Goal: Information Seeking & Learning: Learn about a topic

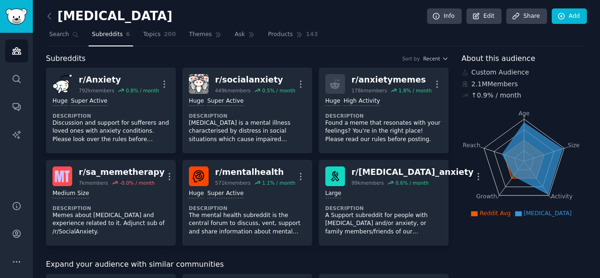
drag, startPoint x: 502, startPoint y: 154, endPoint x: 516, endPoint y: 162, distance: 15.9
click at [558, 167] on icon "Age Size Activity Growth Reach" at bounding box center [524, 161] width 125 height 118
click at [476, 114] on icon "Age Size Activity Growth Reach" at bounding box center [524, 161] width 125 height 118
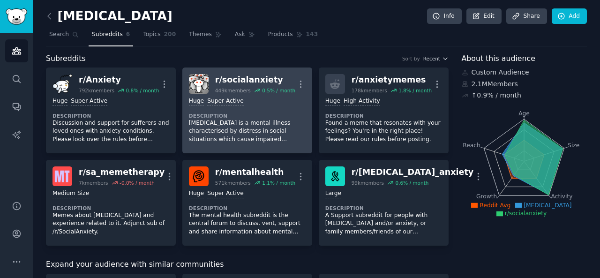
click at [243, 141] on p "[MEDICAL_DATA] is a mental illness characterised by distress in social situatio…" at bounding box center [247, 131] width 117 height 25
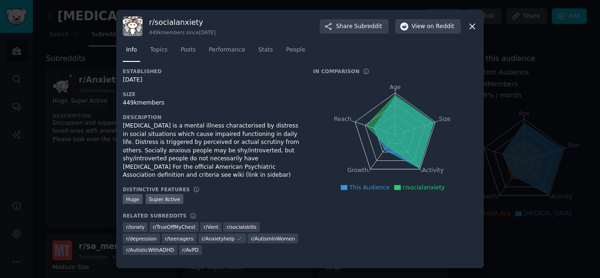
click at [475, 29] on icon at bounding box center [472, 27] width 10 height 10
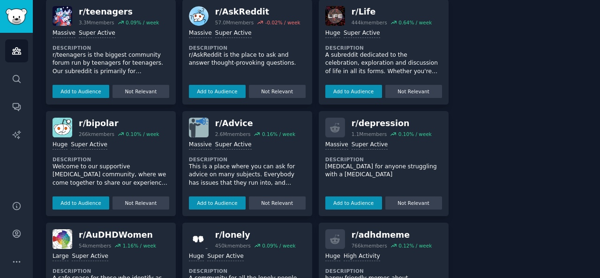
scroll to position [496, 0]
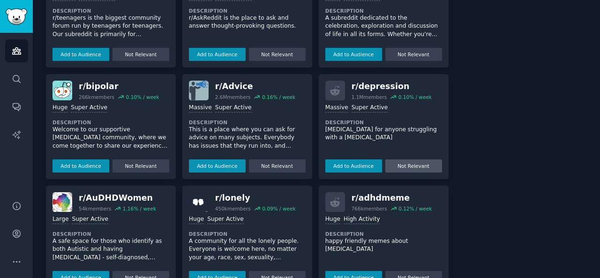
click at [422, 159] on button "Not Relevant" at bounding box center [413, 165] width 57 height 13
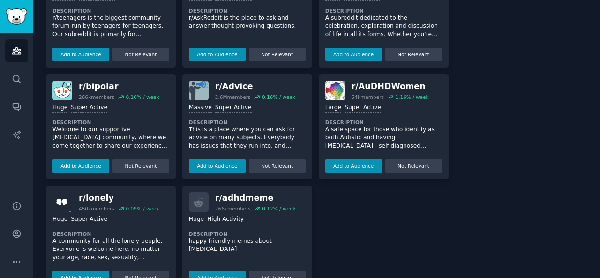
click at [362, 218] on div "r/ Vent 690k members 0.50 % / week Huge Super Active Description This is simply…" at bounding box center [247, 71] width 403 height 440
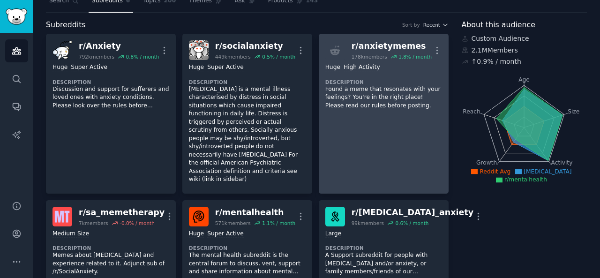
scroll to position [0, 0]
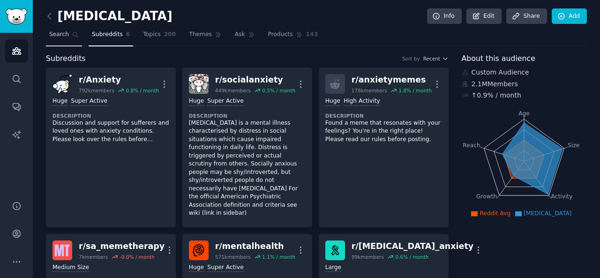
click at [62, 40] on link "Search" at bounding box center [64, 36] width 36 height 19
